Goal: Use online tool/utility: Utilize a website feature to perform a specific function

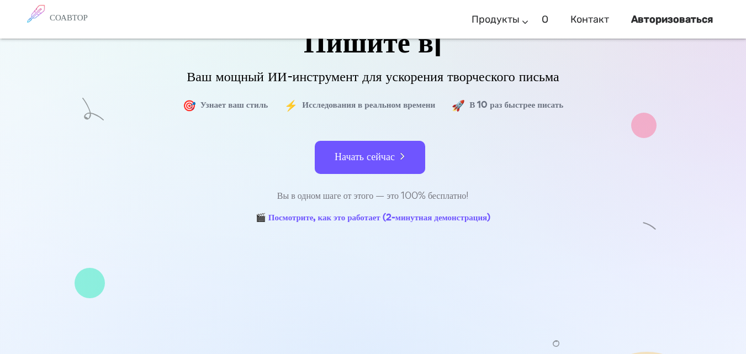
scroll to position [166, 0]
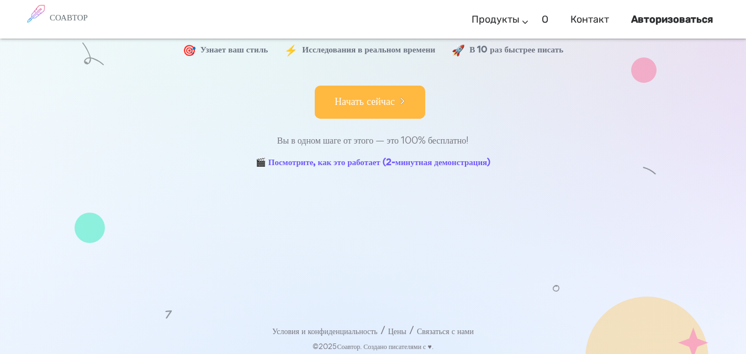
click at [393, 108] on font "Начать сейчас" at bounding box center [365, 101] width 60 height 15
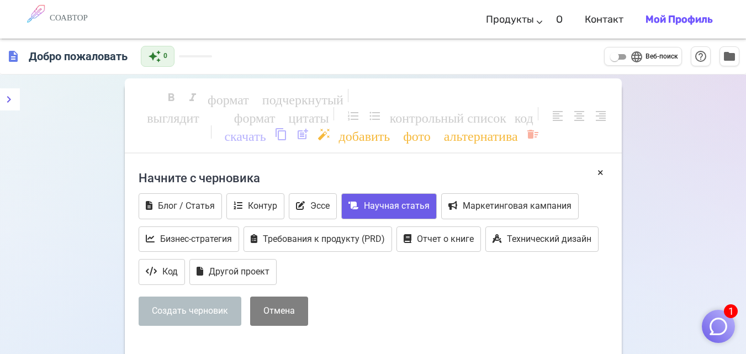
click at [407, 202] on font "Научная статья" at bounding box center [397, 205] width 66 height 10
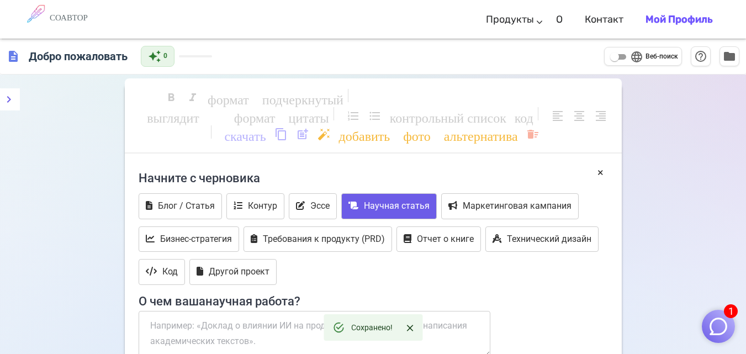
scroll to position [55, 0]
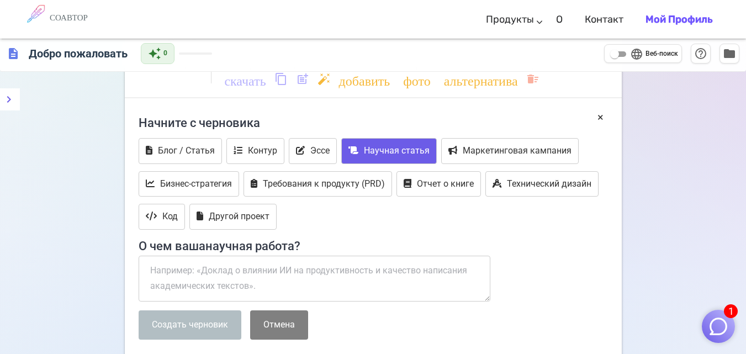
click at [625, 53] on input "language Веб-поиск" at bounding box center [615, 54] width 40 height 13
checkbox input "true"
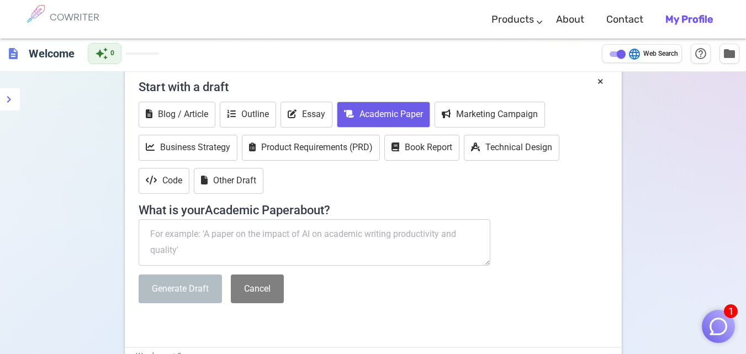
drag, startPoint x: 200, startPoint y: 254, endPoint x: 129, endPoint y: 237, distance: 73.7
click at [129, 237] on div "× Start with a draft Blog / Article Outline Essay Academic Paper Marketing Camp…" at bounding box center [373, 209] width 497 height 273
paste textarea "problems of development of modern artificial intelligence systems"
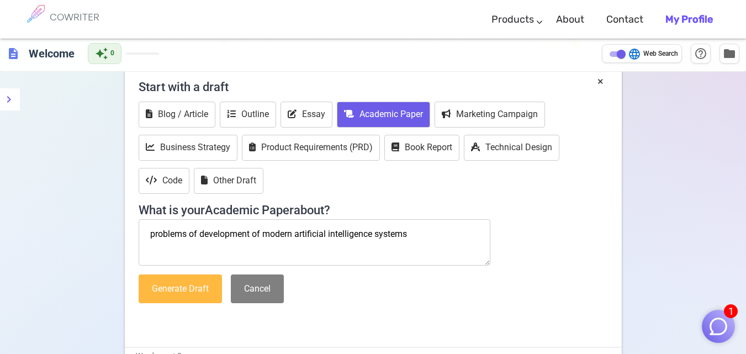
type textarea "problems of development of modern artificial intelligence systems"
click at [201, 289] on button "Generate Draft" at bounding box center [180, 289] width 83 height 29
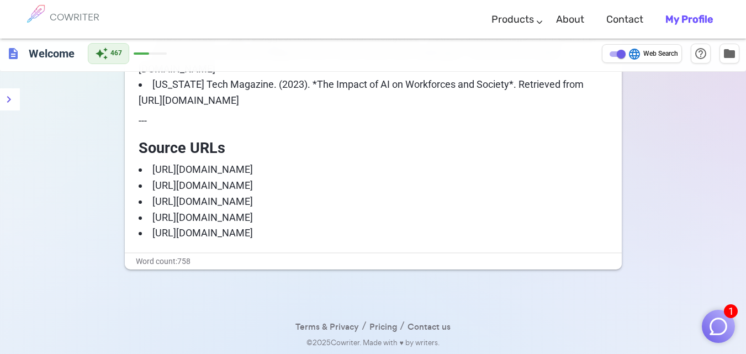
scroll to position [1738, 0]
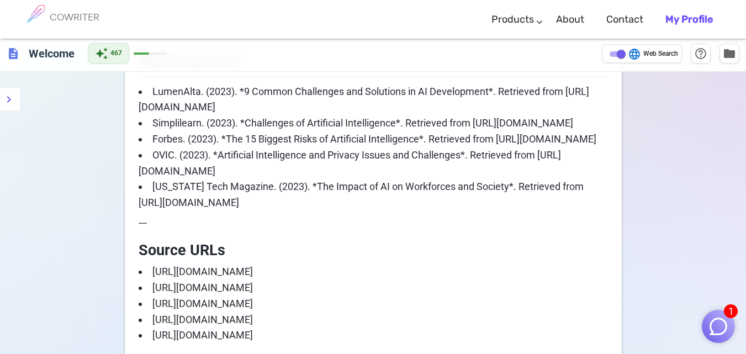
click at [714, 323] on img "button" at bounding box center [718, 326] width 21 height 21
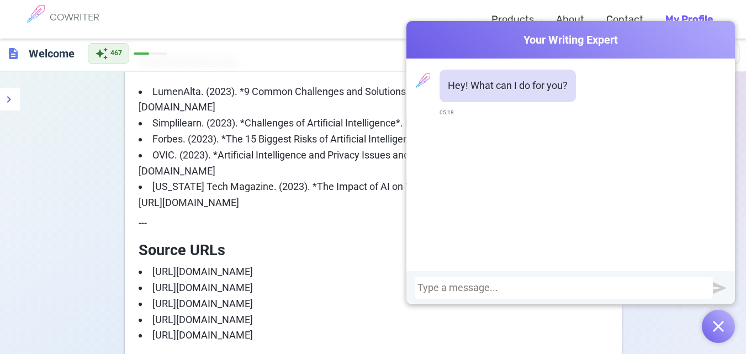
click at [664, 321] on div "Cowriter Your Writing Expert Hey! What can I do for you? 05:18" at bounding box center [571, 182] width 329 height 322
click at [712, 30] on div "Cowriter Your Writing Expert" at bounding box center [571, 40] width 329 height 38
click at [718, 329] on img "button" at bounding box center [718, 326] width 11 height 11
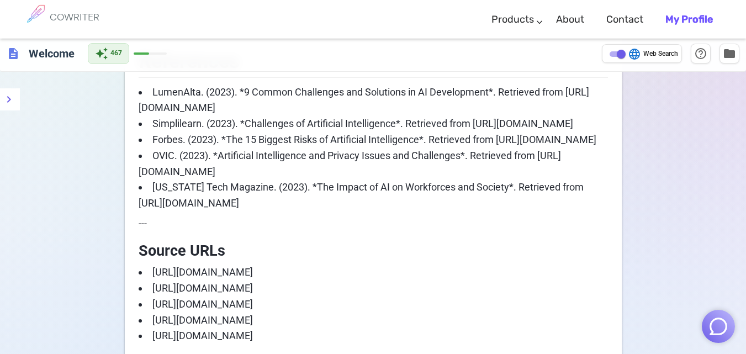
scroll to position [1627, 0]
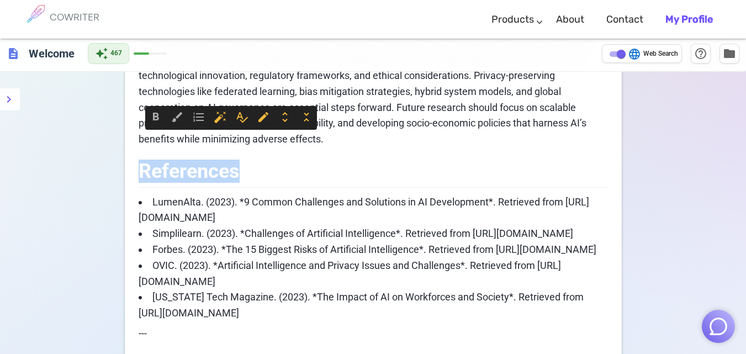
drag, startPoint x: 346, startPoint y: 145, endPoint x: 299, endPoint y: 173, distance: 54.8
click at [355, 138] on p "The development of modern AI systems is challenged by privacy, bias, transparen…" at bounding box center [373, 92] width 469 height 112
click at [357, 143] on p "The development of modern AI systems is challenged by privacy, bias, transparen…" at bounding box center [373, 92] width 469 height 112
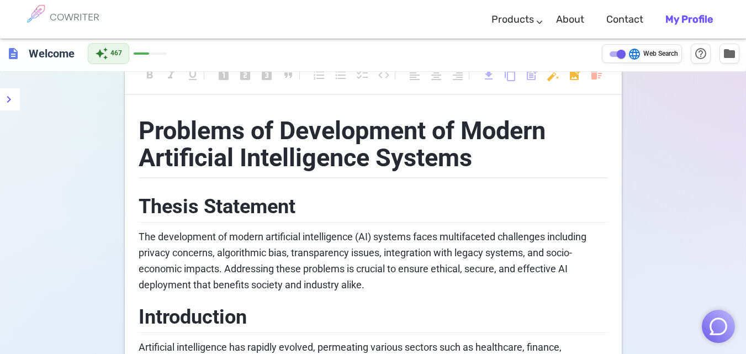
scroll to position [8, 0]
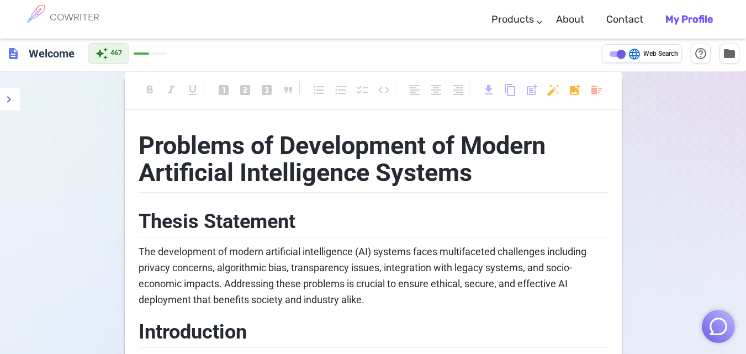
click at [140, 144] on span "Problems of Development of Modern Artificial Intelligence Systems" at bounding box center [345, 159] width 413 height 57
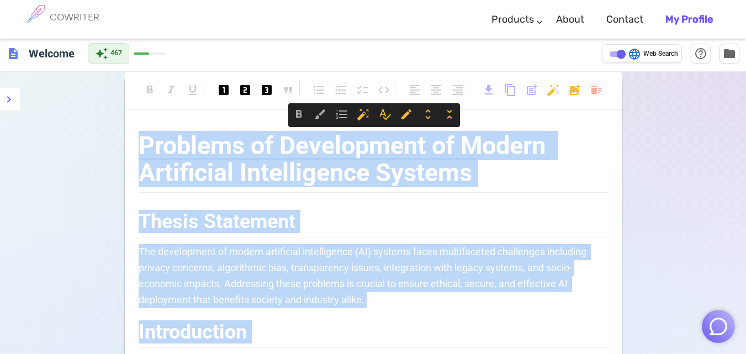
copy div "Loremips do Sitametcons ad Elitse Doeiusmodt Incididuntut Laboree Dolore Magnaa…"
